Goal: Task Accomplishment & Management: Manage account settings

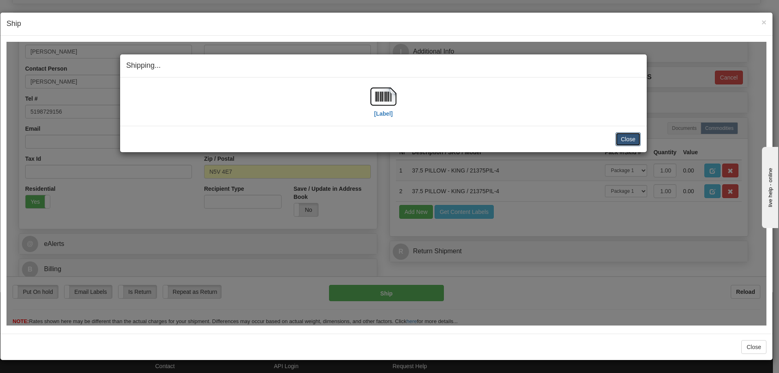
click at [631, 133] on button "Close" at bounding box center [627, 139] width 25 height 14
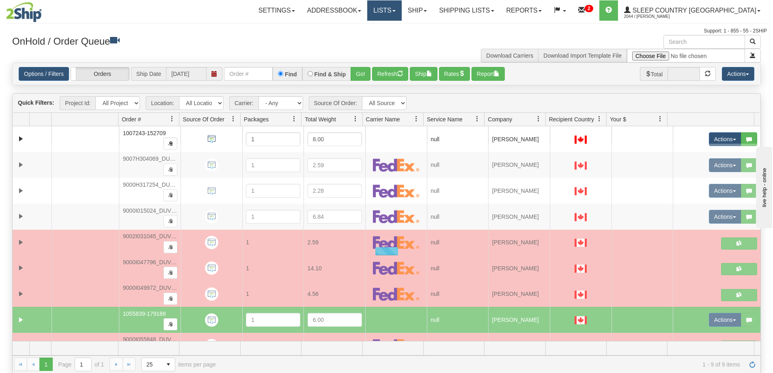
click at [396, 11] on span at bounding box center [393, 11] width 3 height 2
click at [433, 13] on link "Ship" at bounding box center [417, 10] width 31 height 20
click at [424, 37] on span "OnHold / Order Queue" at bounding box center [395, 39] width 57 height 6
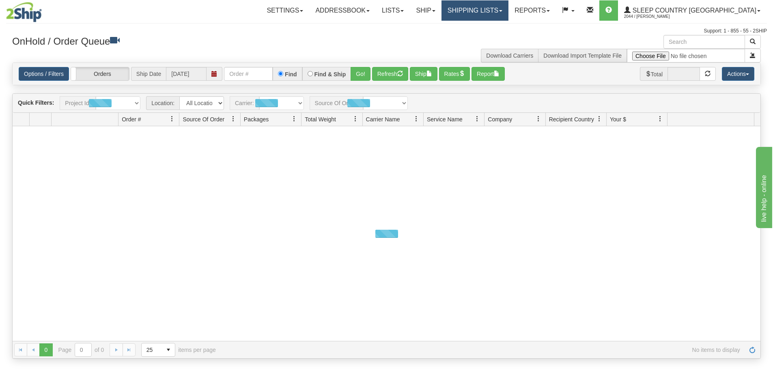
click at [508, 9] on link "Shipping lists" at bounding box center [474, 10] width 67 height 20
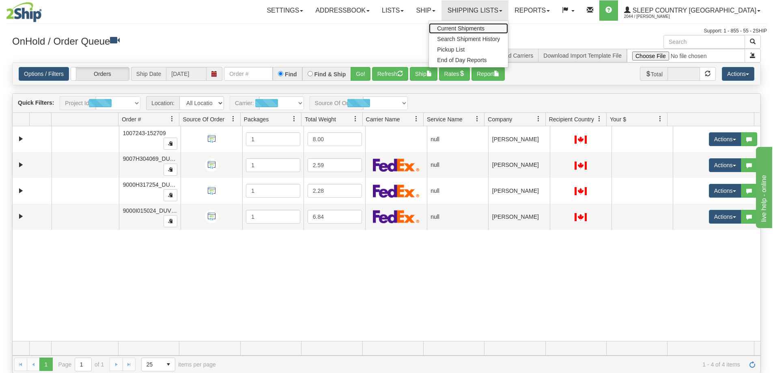
click at [484, 29] on span "Current Shipments" at bounding box center [460, 28] width 47 height 6
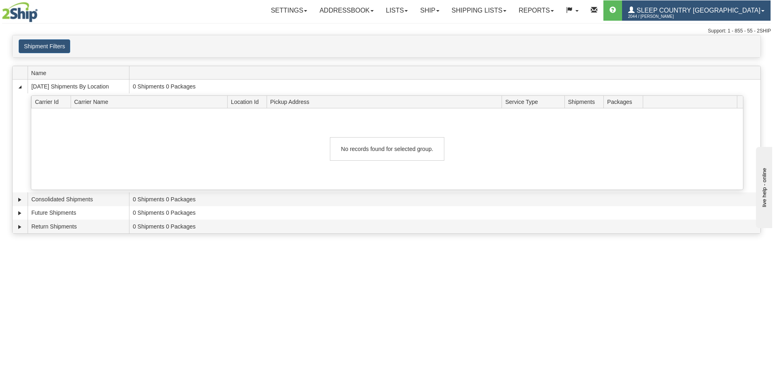
click at [718, 9] on span "Sleep Country [GEOGRAPHIC_DATA]" at bounding box center [698, 10] width 126 height 7
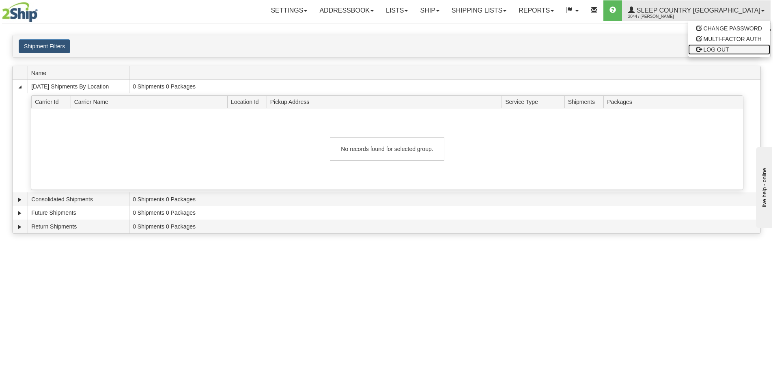
click at [713, 50] on span "LOG OUT" at bounding box center [717, 49] width 26 height 6
